Goal: Browse casually

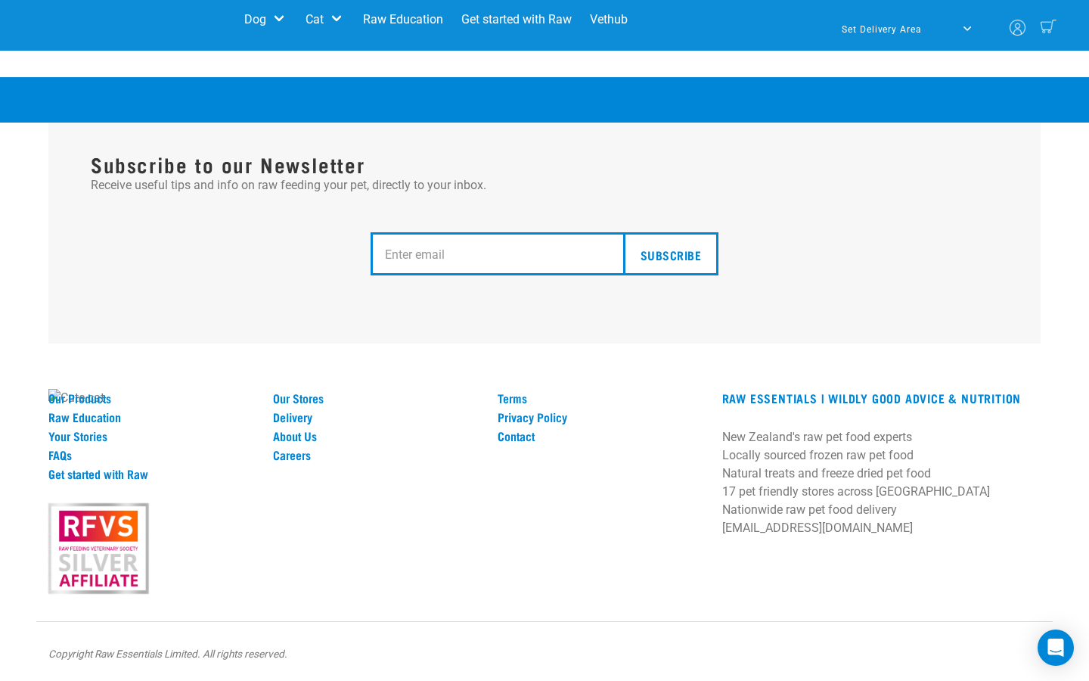
scroll to position [3612, 0]
click at [104, 389] on img at bounding box center [76, 398] width 56 height 18
click at [371, 276] on input "email" at bounding box center [503, 254] width 264 height 44
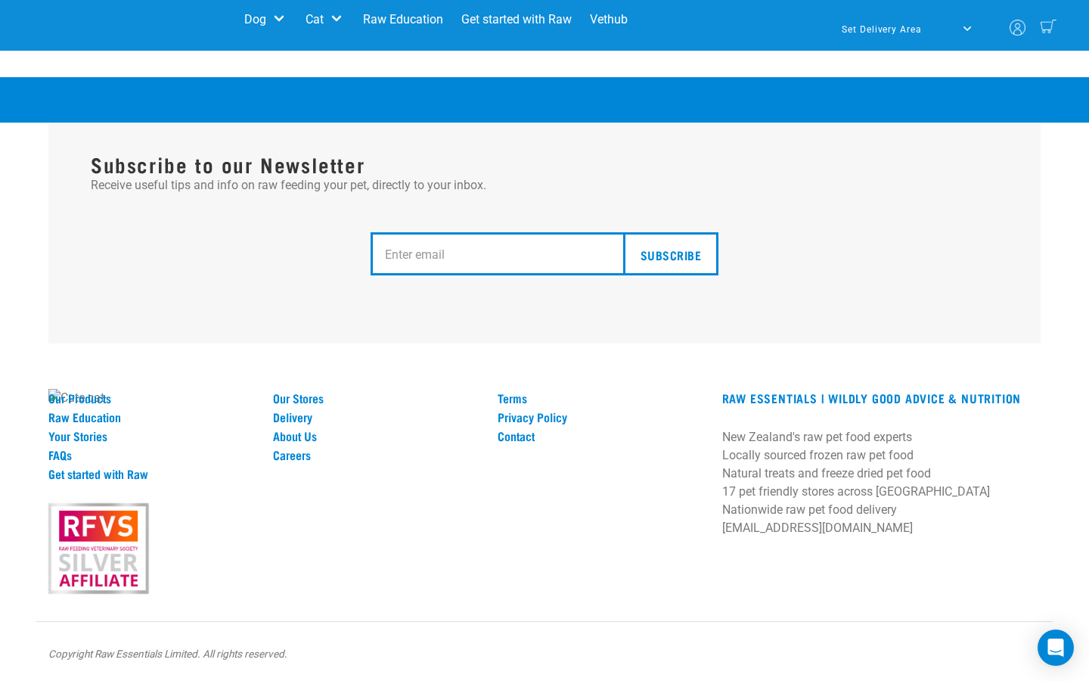
click at [104, 389] on img at bounding box center [76, 398] width 56 height 18
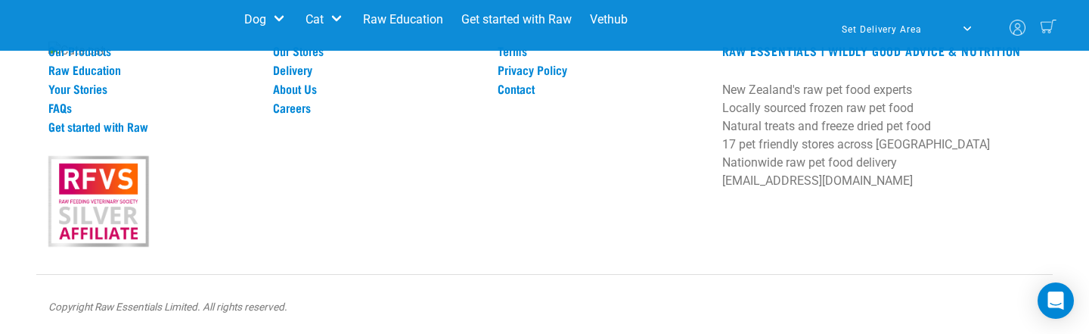
scroll to position [2740, 0]
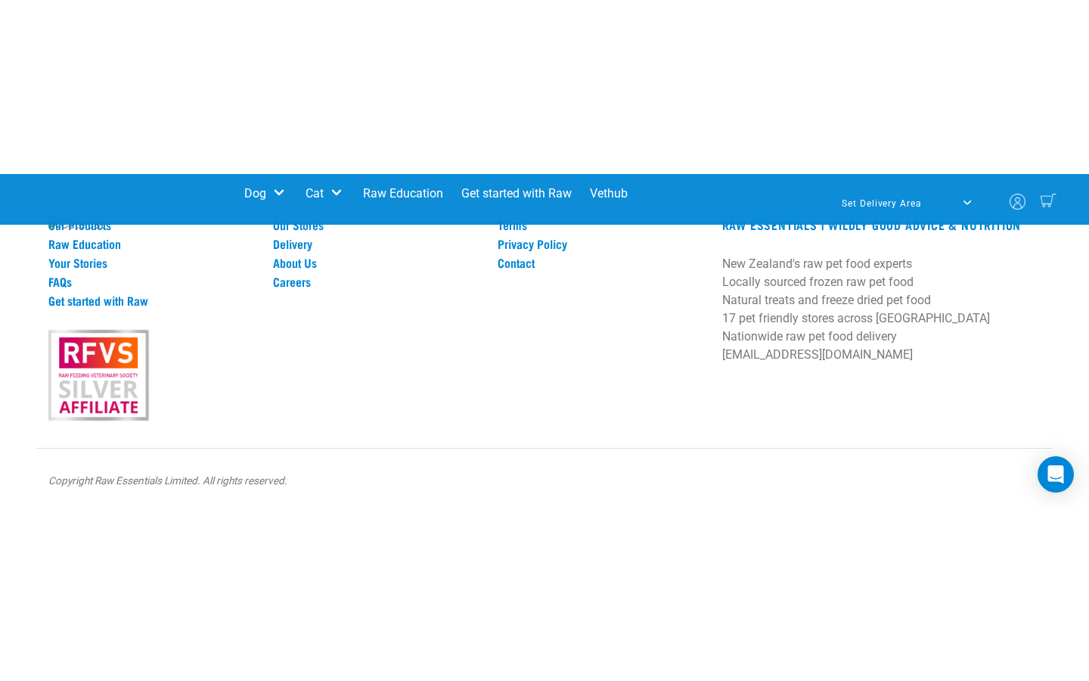
scroll to position [2912, 0]
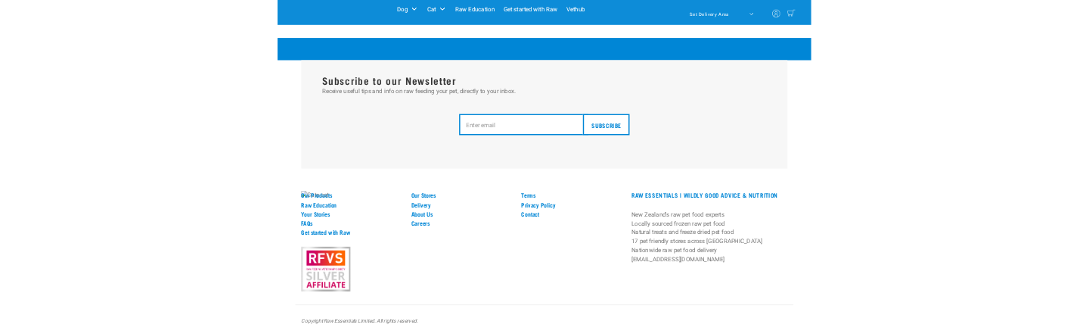
scroll to position [2675, 0]
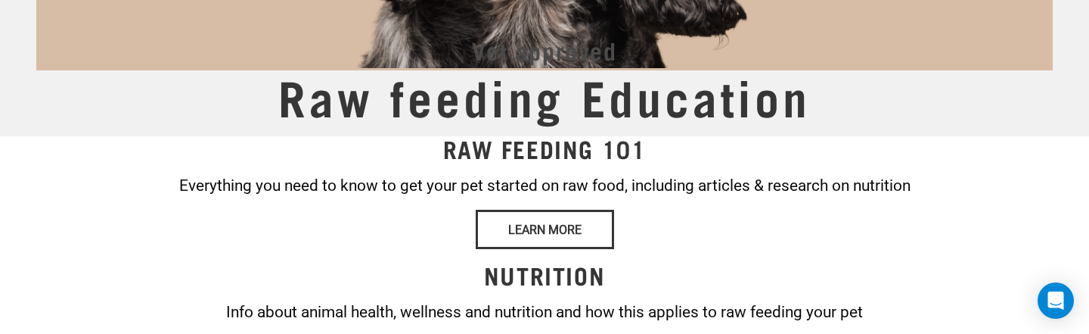
scroll to position [45, 0]
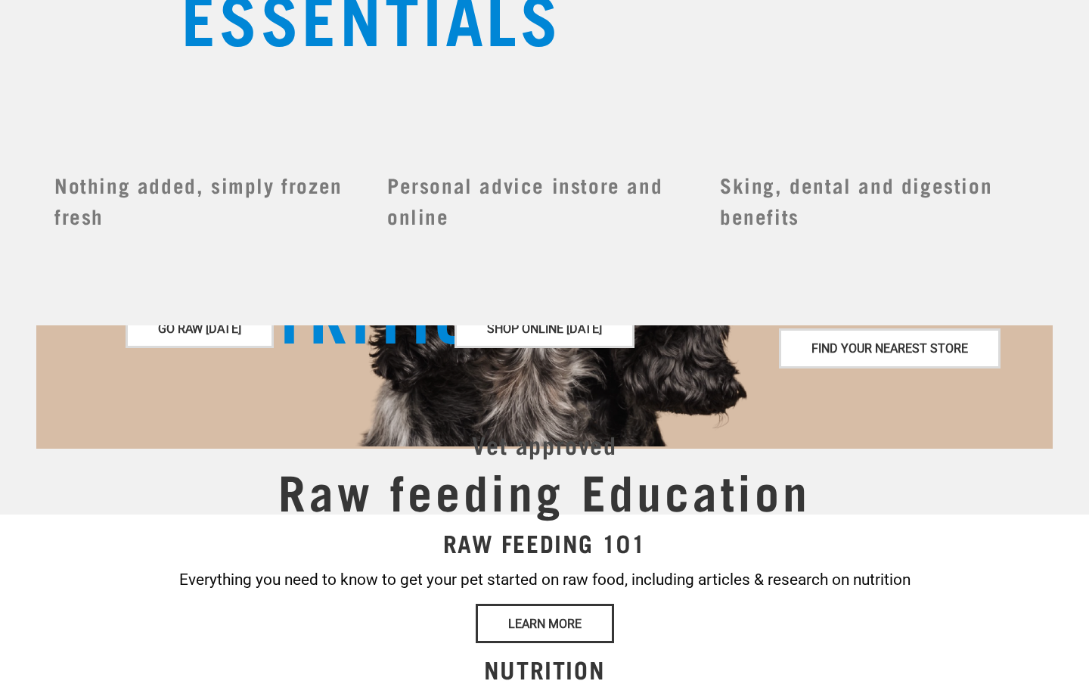
click at [182, 194] on span "Wildly" at bounding box center [296, 176] width 228 height 36
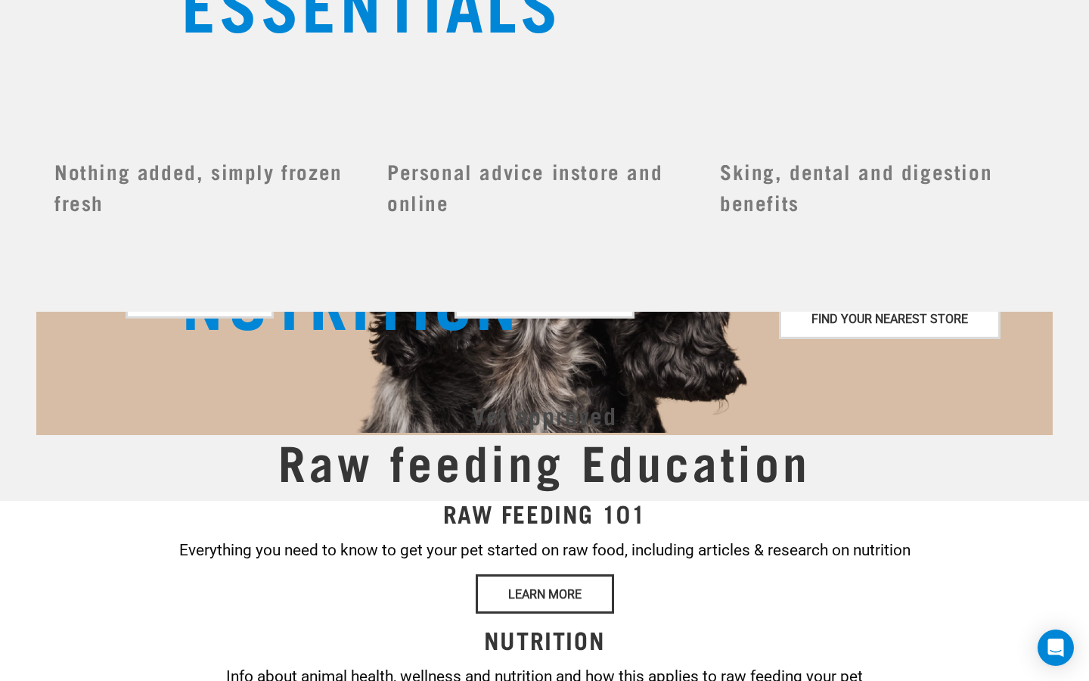
scroll to position [15, 0]
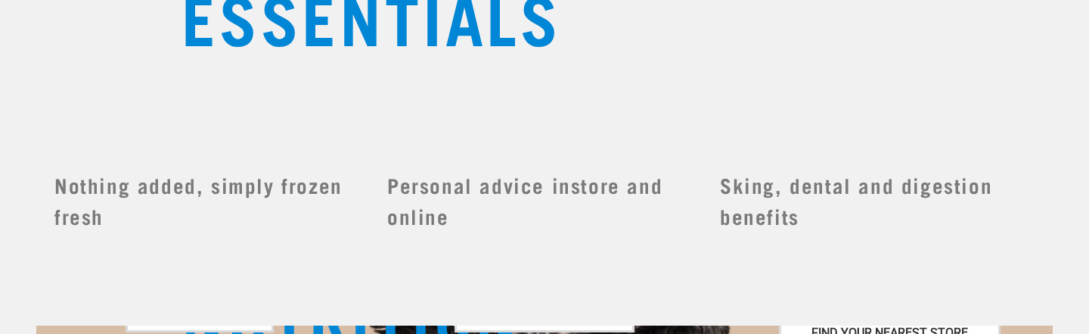
click at [33, 204] on div "Wildly Good Nutrition" at bounding box center [544, 257] width 1089 height 514
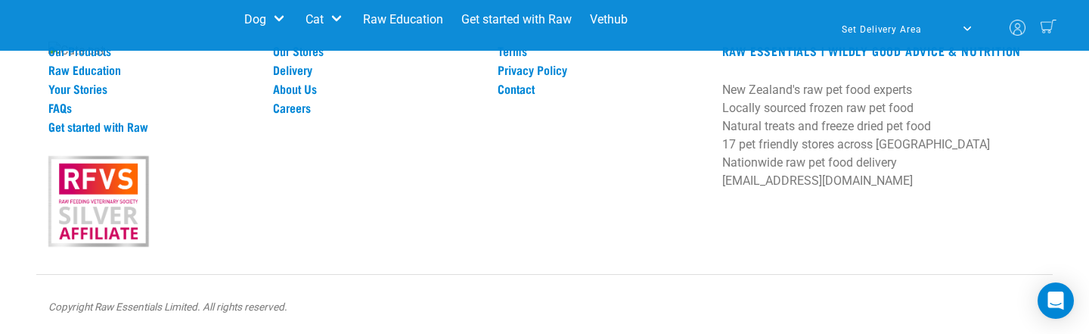
scroll to position [2590, 0]
